Goal: Task Accomplishment & Management: Manage account settings

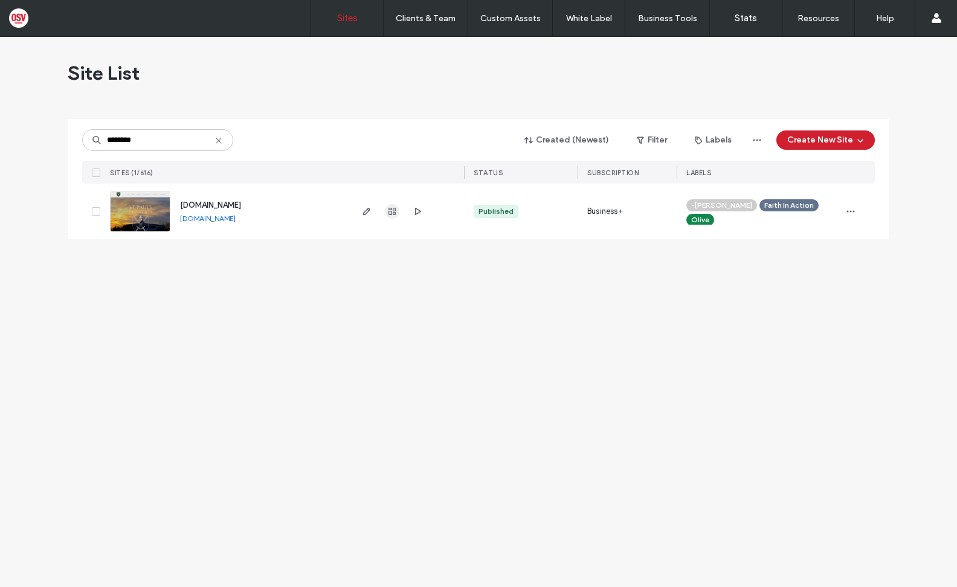
type input "********"
click at [391, 213] on icon "button" at bounding box center [392, 212] width 10 height 10
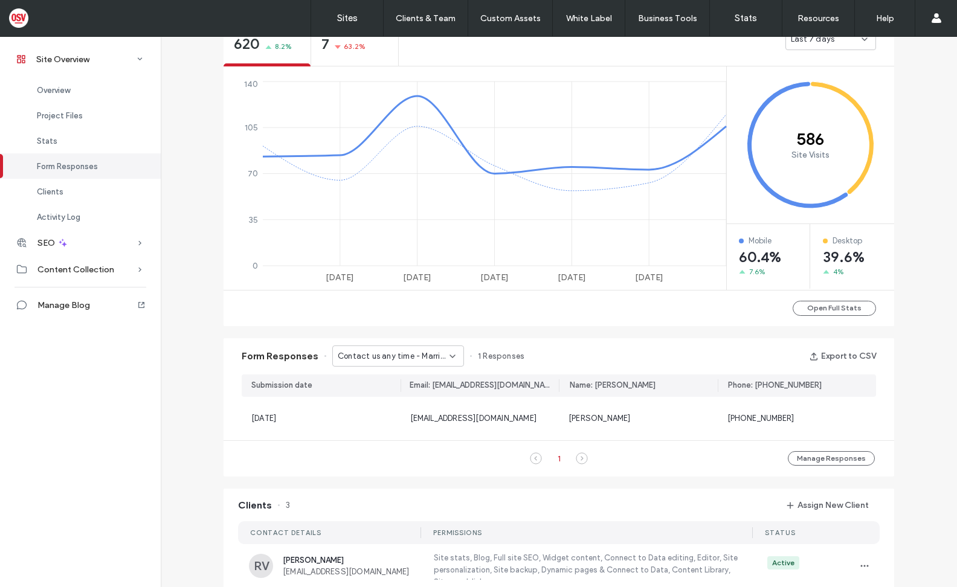
scroll to position [725, 0]
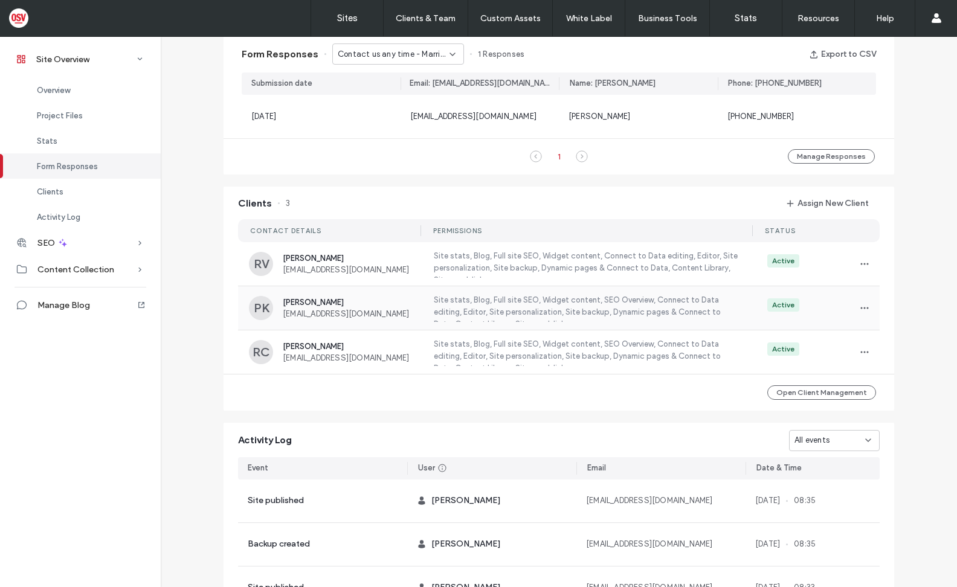
scroll to position [725, 0]
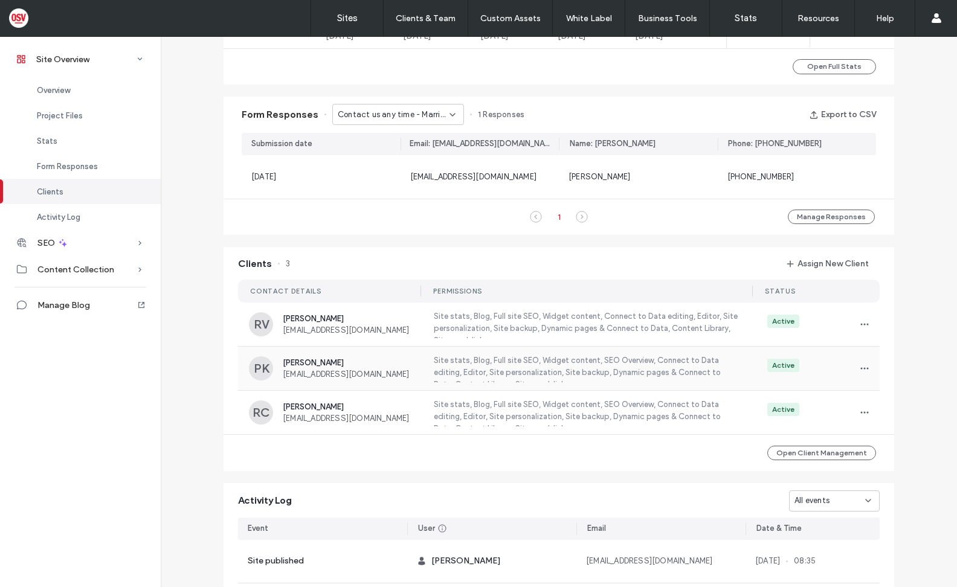
click at [406, 376] on span "[EMAIL_ADDRESS][DOMAIN_NAME]" at bounding box center [351, 374] width 136 height 9
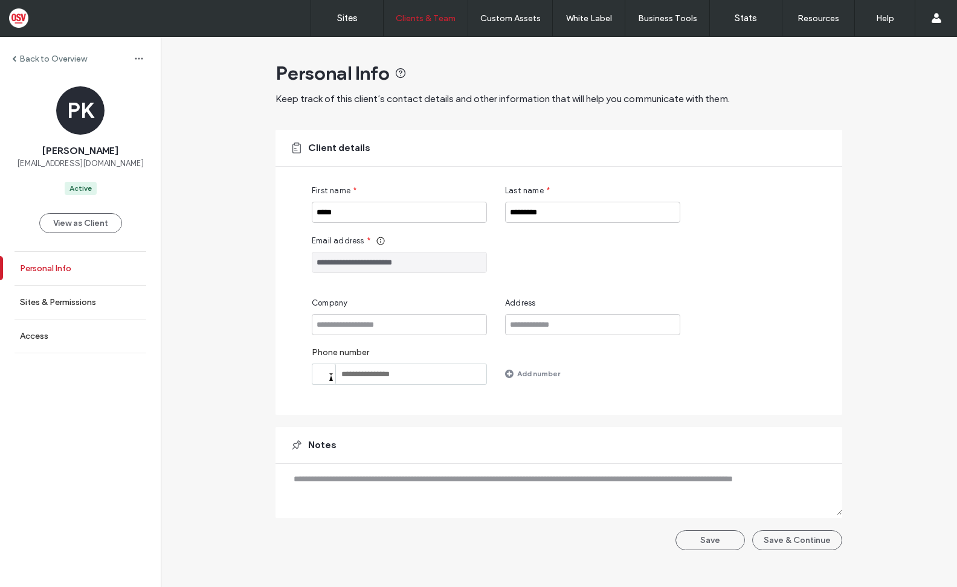
click at [54, 273] on label "Personal Info" at bounding box center [45, 268] width 51 height 10
click at [61, 299] on label "Sites & Permissions" at bounding box center [58, 302] width 76 height 10
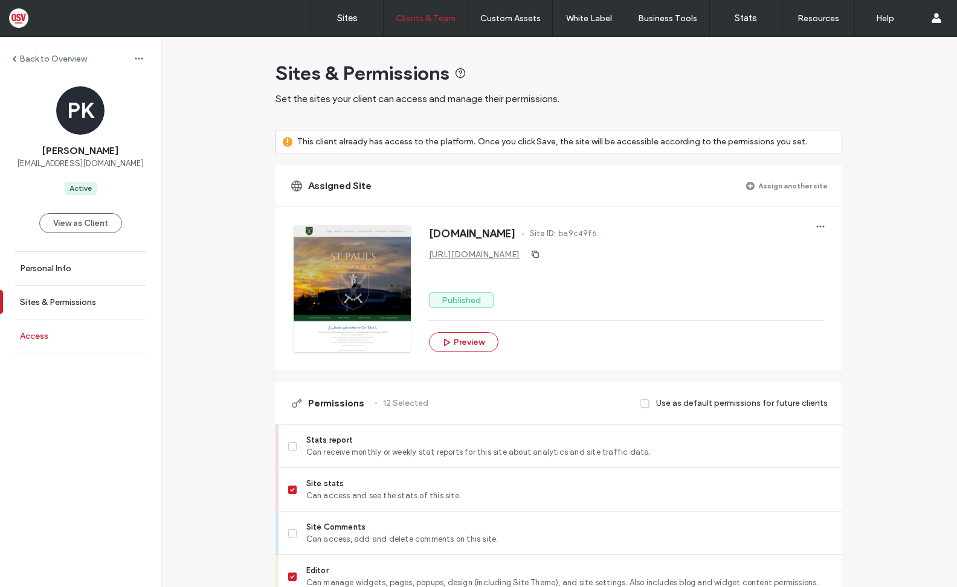
click at [61, 330] on link "Access" at bounding box center [80, 335] width 161 height 33
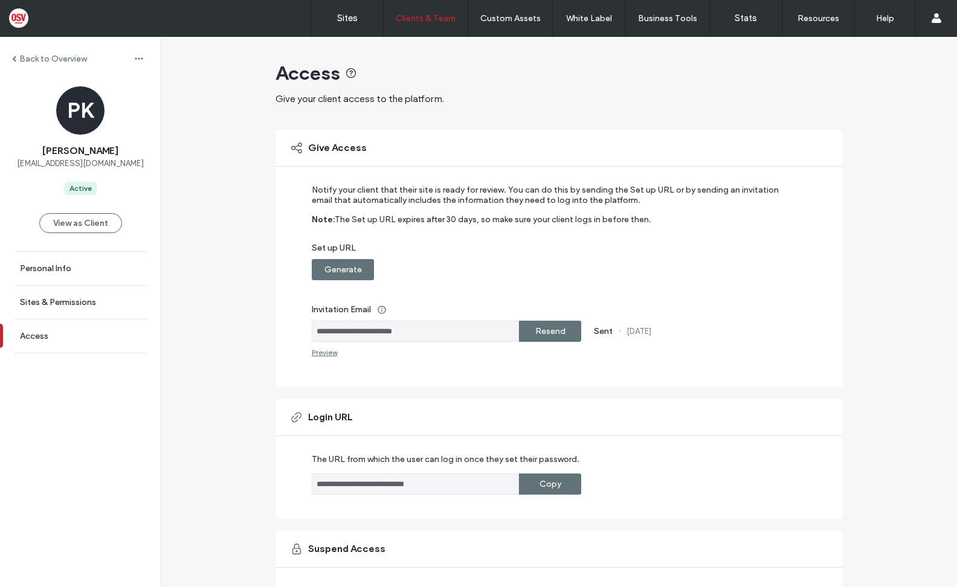
click at [391, 333] on input "**********" at bounding box center [415, 331] width 207 height 21
drag, startPoint x: 39, startPoint y: 152, endPoint x: 66, endPoint y: 151, distance: 27.2
click at [66, 151] on div "[PERSON_NAME] [EMAIL_ADDRESS][DOMAIN_NAME]" at bounding box center [80, 156] width 127 height 25
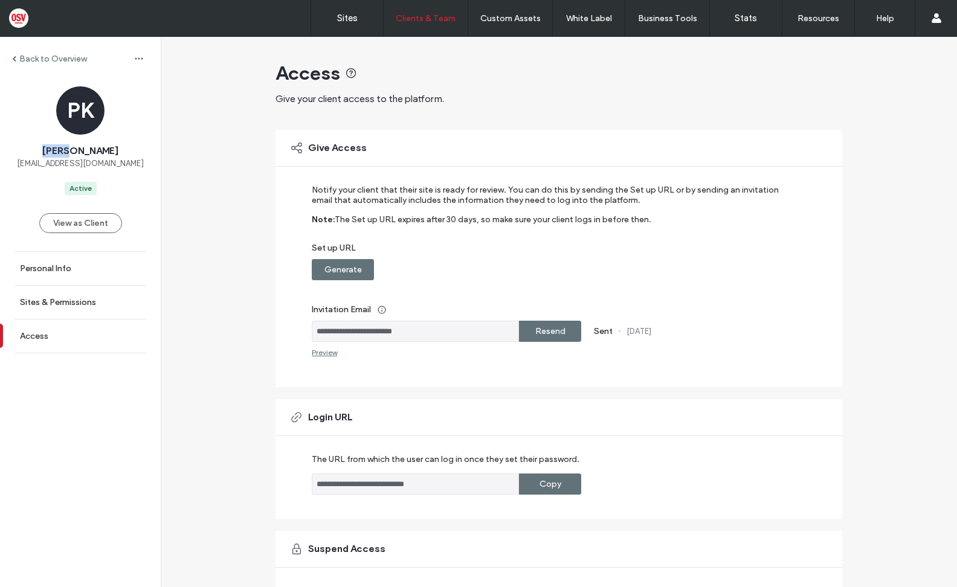
copy span "Pawel"
click at [63, 59] on label "Back to Overview" at bounding box center [53, 59] width 68 height 10
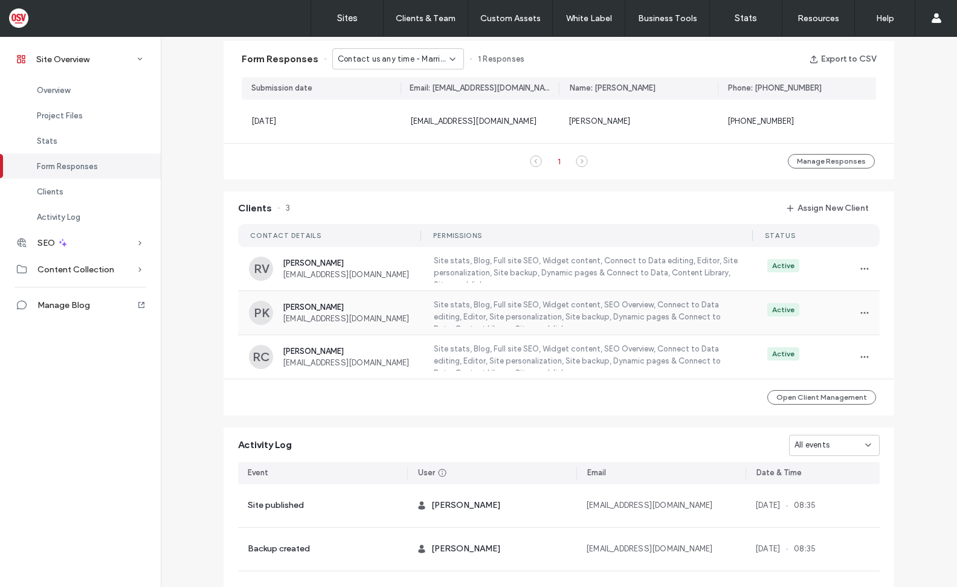
scroll to position [785, 0]
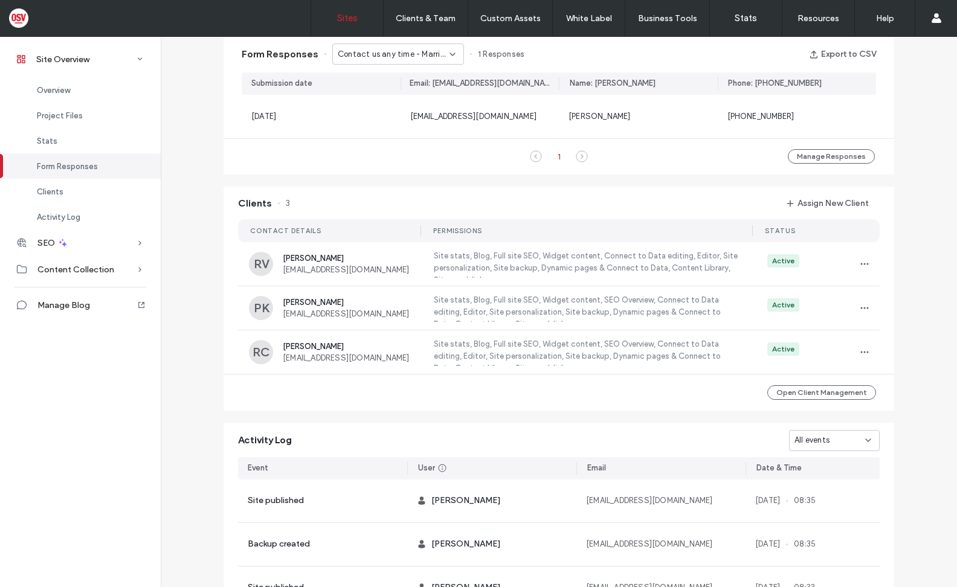
drag, startPoint x: 348, startPoint y: 10, endPoint x: 328, endPoint y: 13, distance: 20.8
click at [348, 10] on link "Sites" at bounding box center [347, 18] width 72 height 36
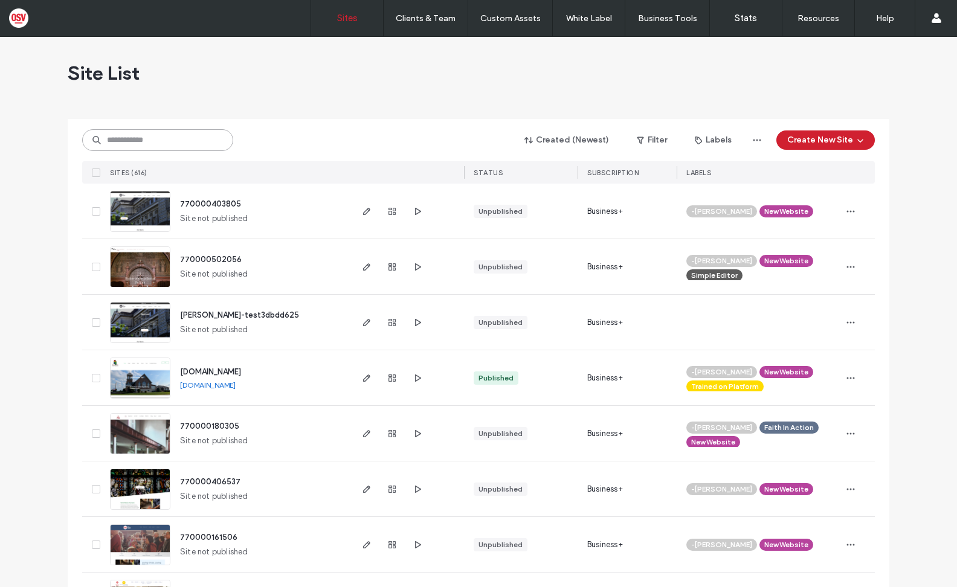
click at [181, 136] on input at bounding box center [157, 140] width 151 height 22
paste input "********"
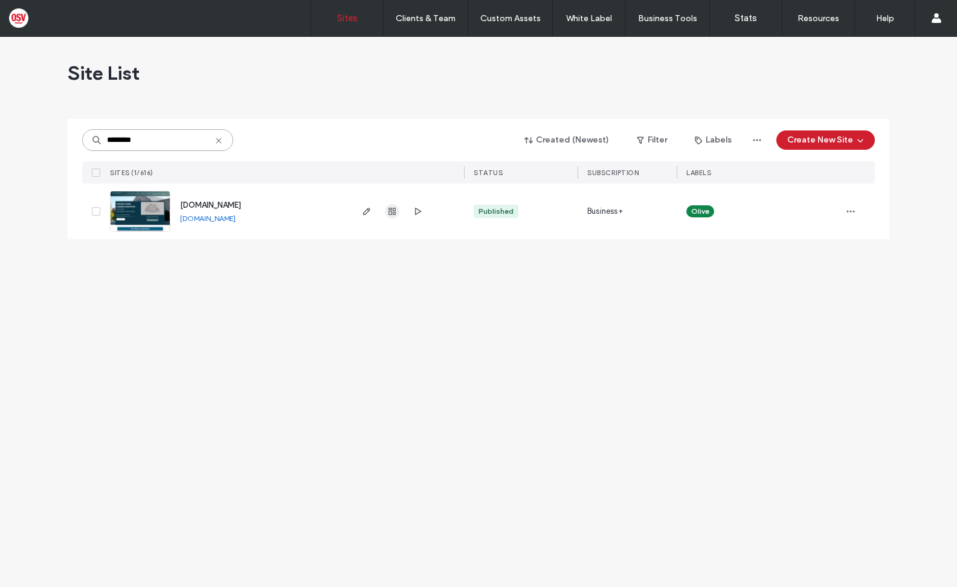
type input "********"
click at [397, 216] on span "button" at bounding box center [392, 211] width 14 height 14
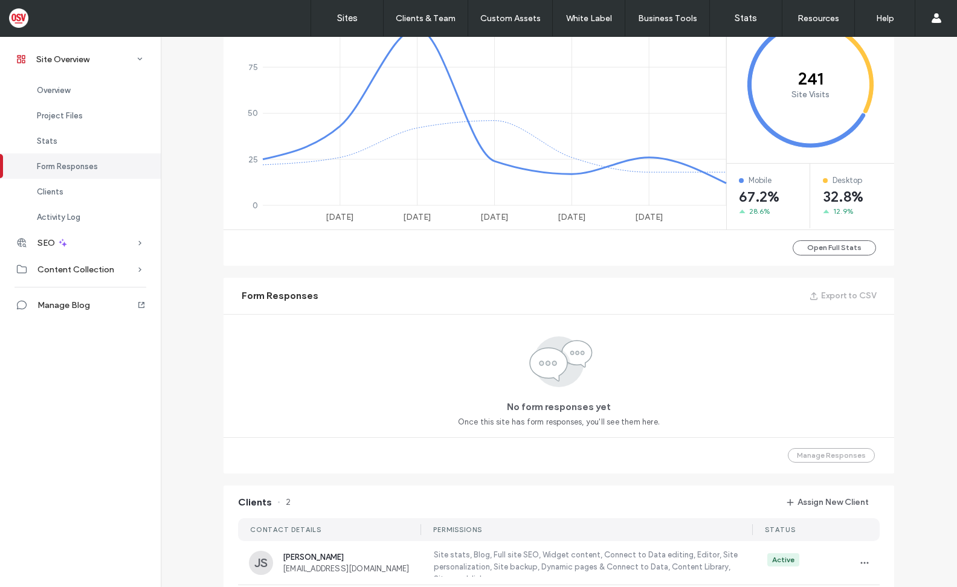
scroll to position [725, 0]
